Goal: Transaction & Acquisition: Purchase product/service

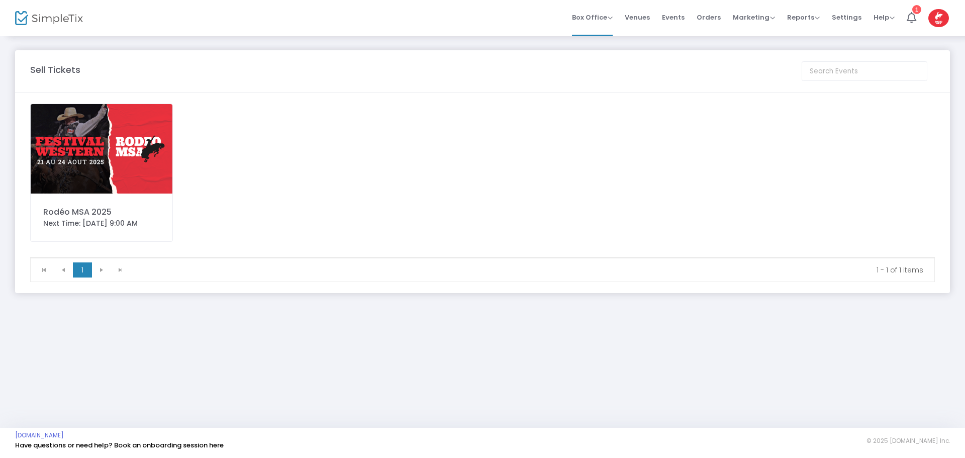
click at [91, 142] on img at bounding box center [102, 148] width 142 height 89
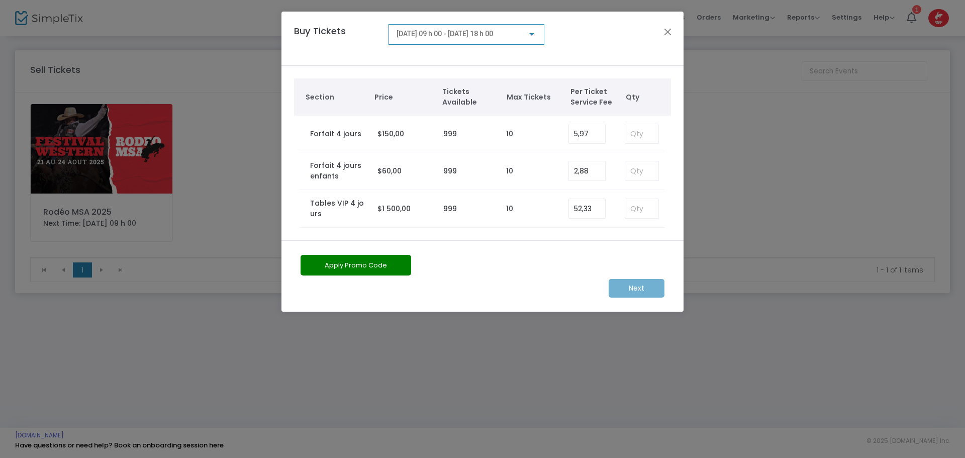
click at [482, 32] on span "[DATE] 09 h 00 - [DATE] 18 h 00" at bounding box center [445, 34] width 96 height 8
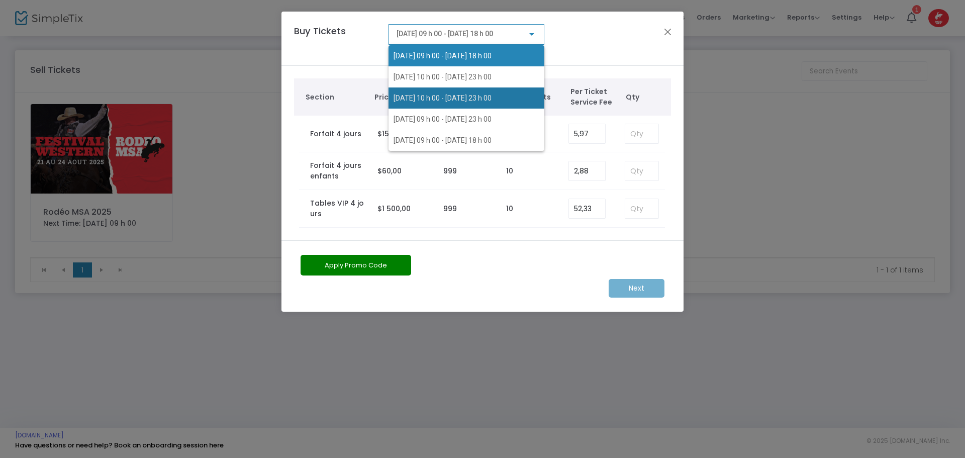
click at [436, 96] on span "[DATE] 10 h 00 - [DATE] 23 h 00" at bounding box center [443, 98] width 98 height 8
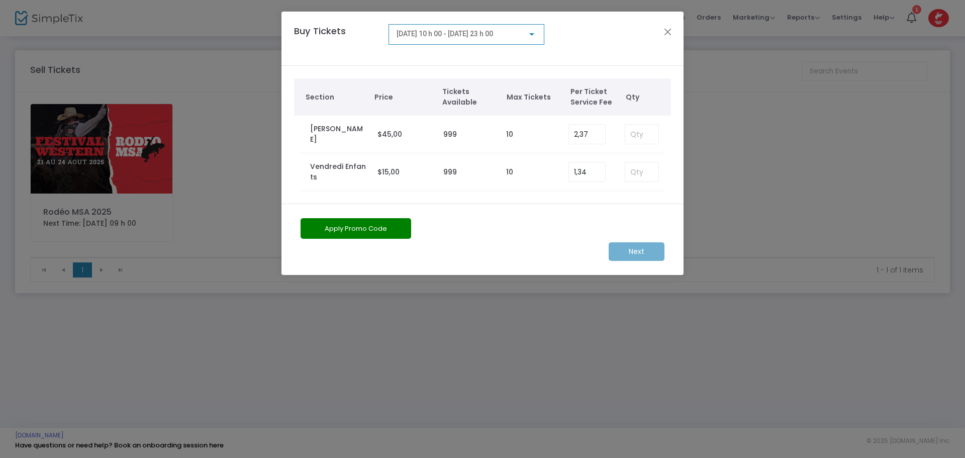
click at [487, 33] on span "[DATE] 10 h 00 - [DATE] 23 h 00" at bounding box center [445, 34] width 96 height 8
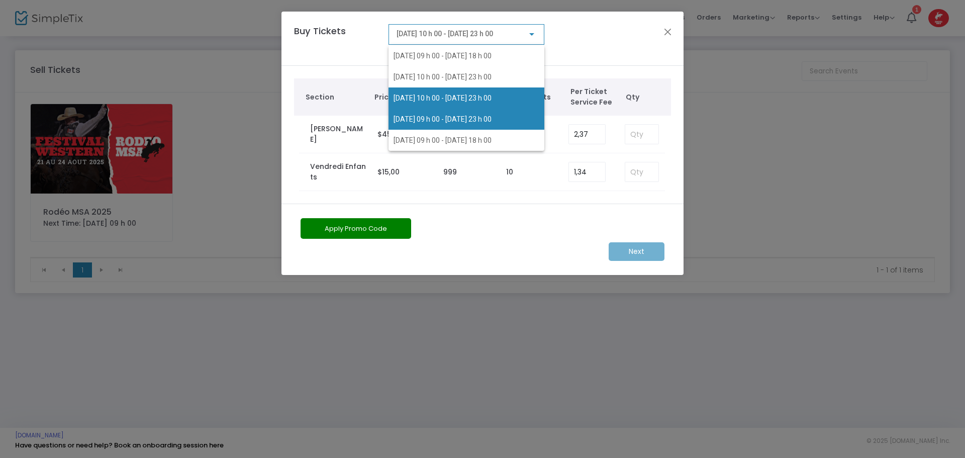
click at [466, 111] on span "[DATE] 09 h 00 - [DATE] 23 h 00" at bounding box center [467, 119] width 146 height 21
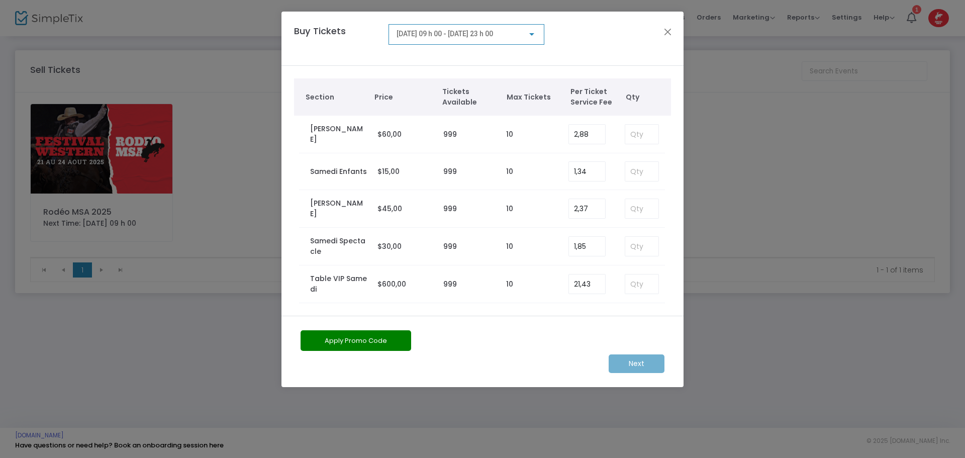
click at [456, 35] on span "[DATE] 09 h 00 - [DATE] 23 h 00" at bounding box center [445, 34] width 96 height 8
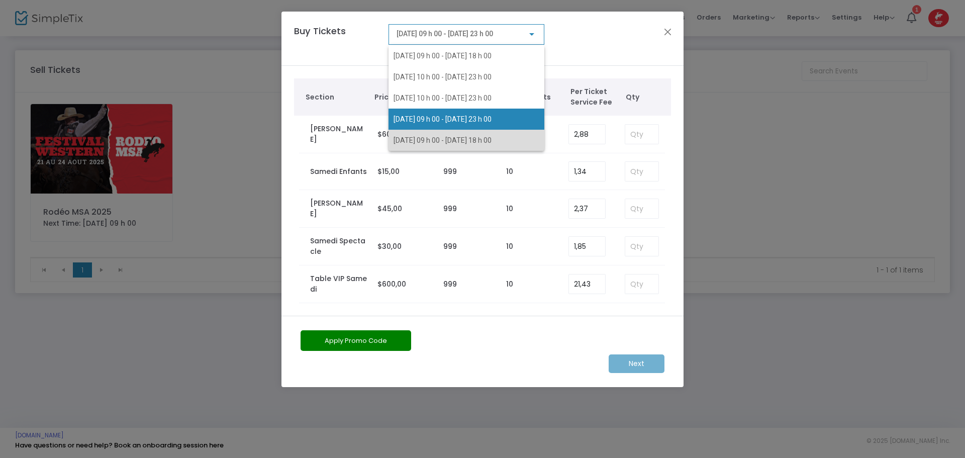
click at [445, 138] on span "[DATE] 09 h 00 - [DATE] 18 h 00" at bounding box center [443, 140] width 98 height 8
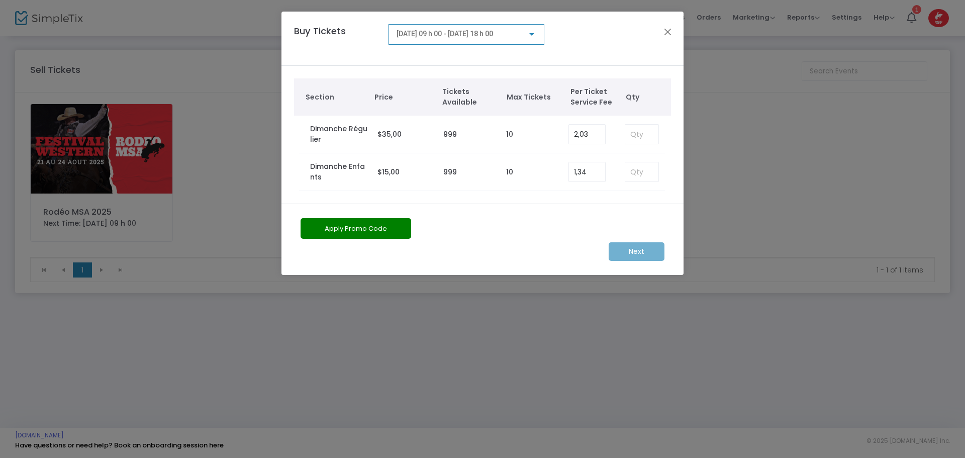
click at [461, 35] on span "[DATE] 09 h 00 - [DATE] 18 h 00" at bounding box center [445, 34] width 96 height 8
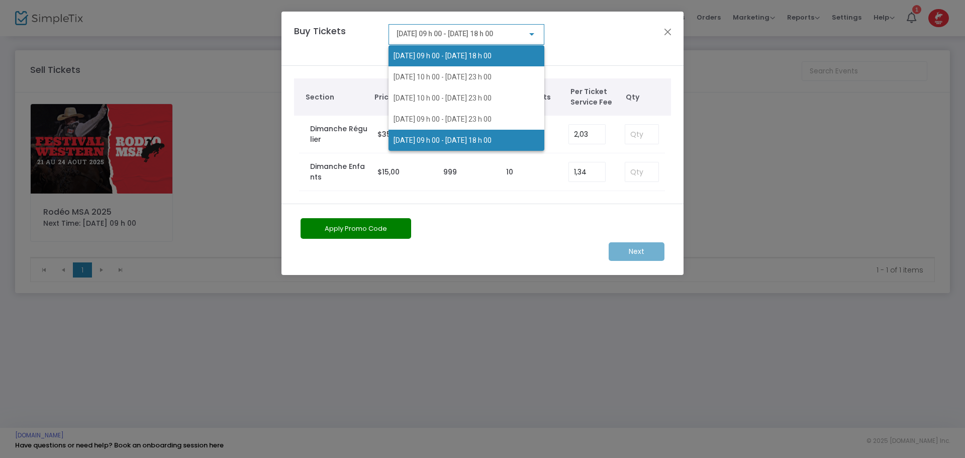
click at [458, 59] on span "[DATE] 09 h 00 - [DATE] 18 h 00" at bounding box center [443, 56] width 98 height 8
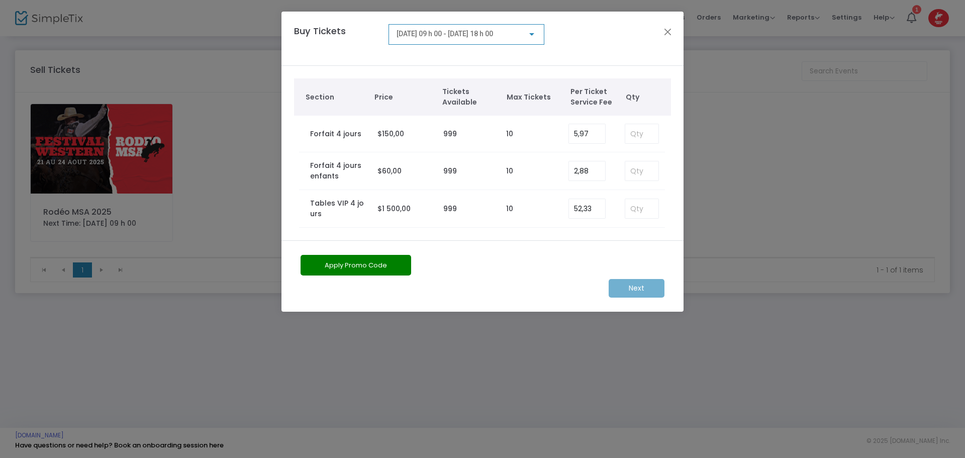
click at [463, 33] on span "[DATE] 09 h 00 - [DATE] 18 h 00" at bounding box center [445, 34] width 96 height 8
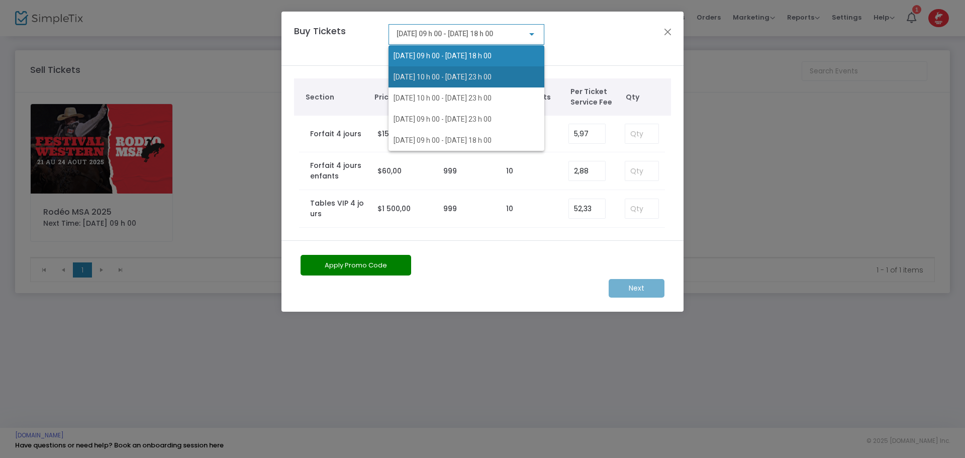
click at [447, 78] on span "[DATE] 10 h 00 - [DATE] 23 h 00" at bounding box center [443, 77] width 98 height 8
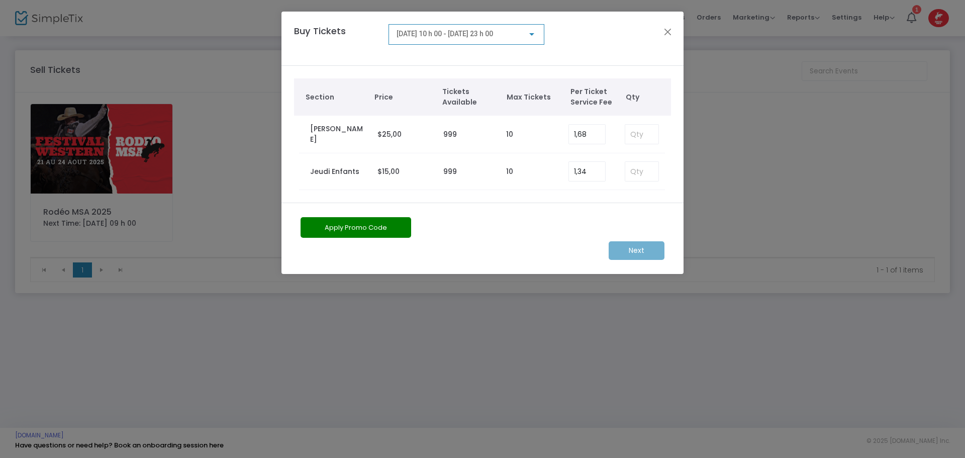
click at [450, 38] on span "[DATE] 10 h 00 - [DATE] 23 h 00" at bounding box center [445, 34] width 96 height 8
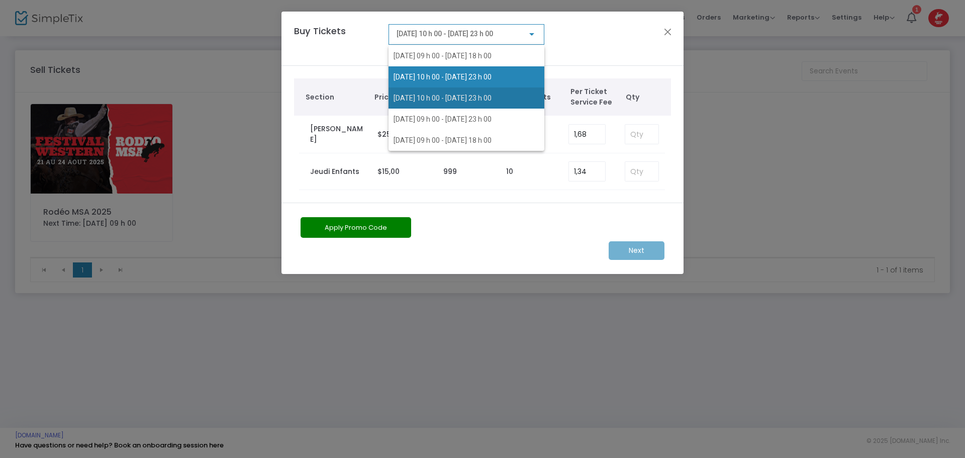
click at [426, 97] on span "[DATE] 10 h 00 - [DATE] 23 h 00" at bounding box center [443, 98] width 98 height 8
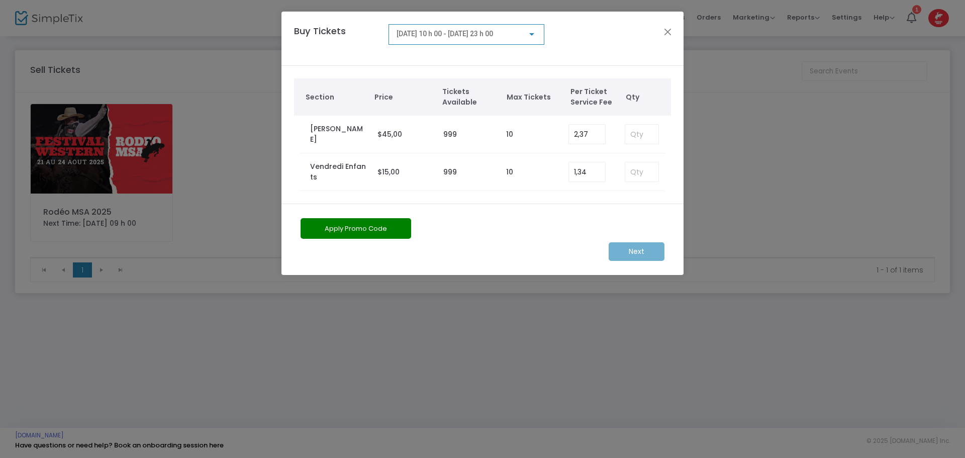
click at [446, 34] on span "[DATE] 10 h 00 - [DATE] 23 h 00" at bounding box center [445, 34] width 96 height 8
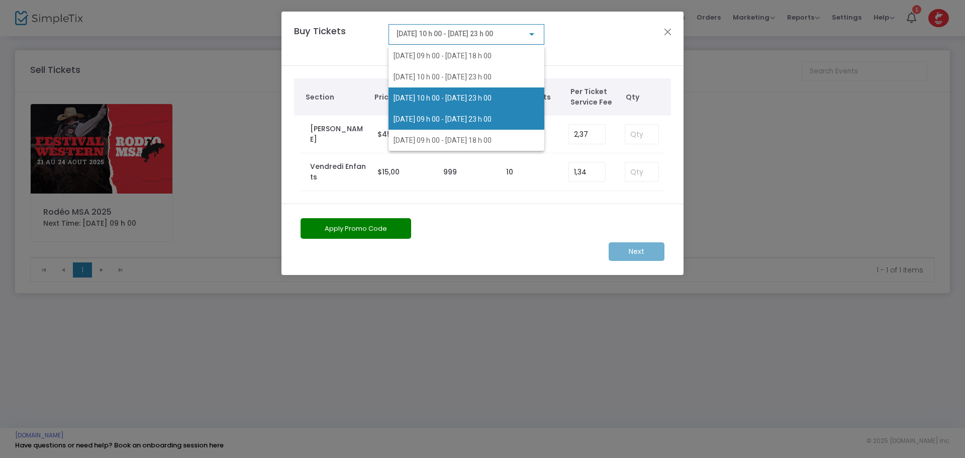
click at [437, 115] on span "[DATE] 09 h 00 - [DATE] 23 h 00" at bounding box center [443, 119] width 98 height 8
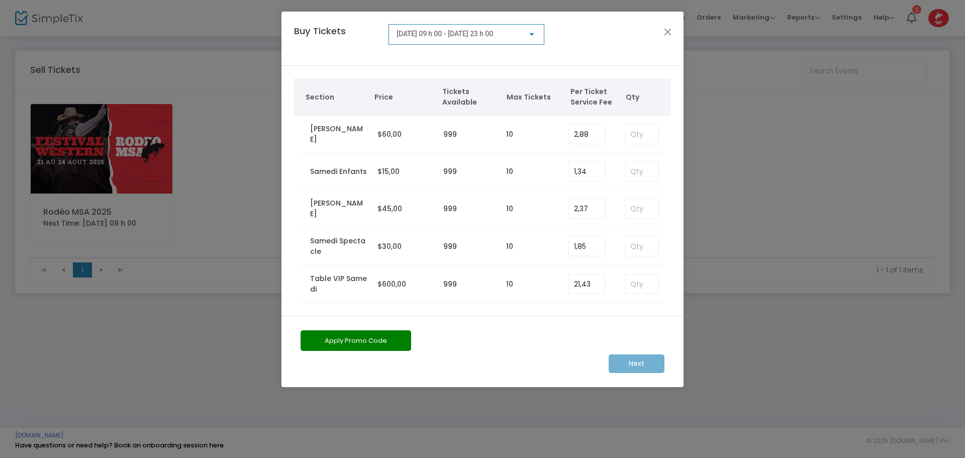
click at [448, 38] on span "[DATE] 09 h 00 - [DATE] 23 h 00" at bounding box center [445, 34] width 96 height 8
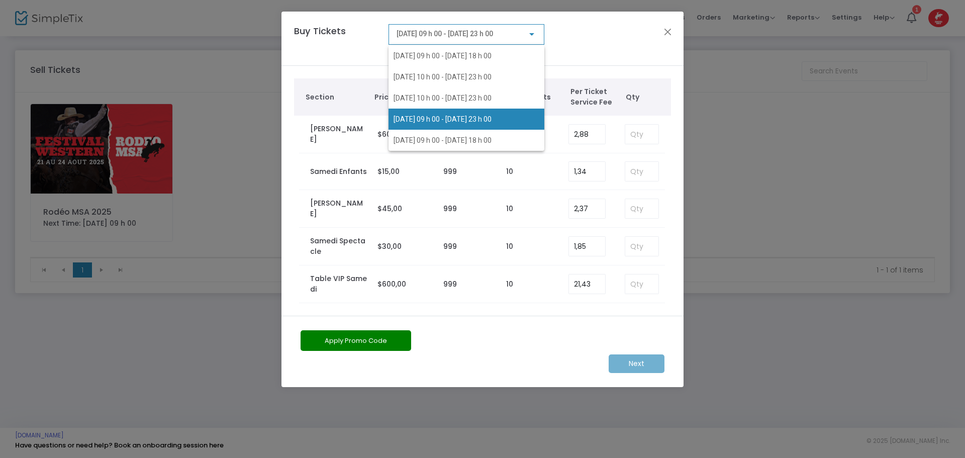
click at [448, 38] on div "[DATE] 09 h 00 - [DATE] 18 h 00 [DATE] 10 h 00 - [DATE] 23 h 00 [DATE] 10 h 00 …" at bounding box center [458, 90] width 140 height 121
click at [340, 55] on div at bounding box center [482, 229] width 965 height 458
